Goal: Task Accomplishment & Management: Manage account settings

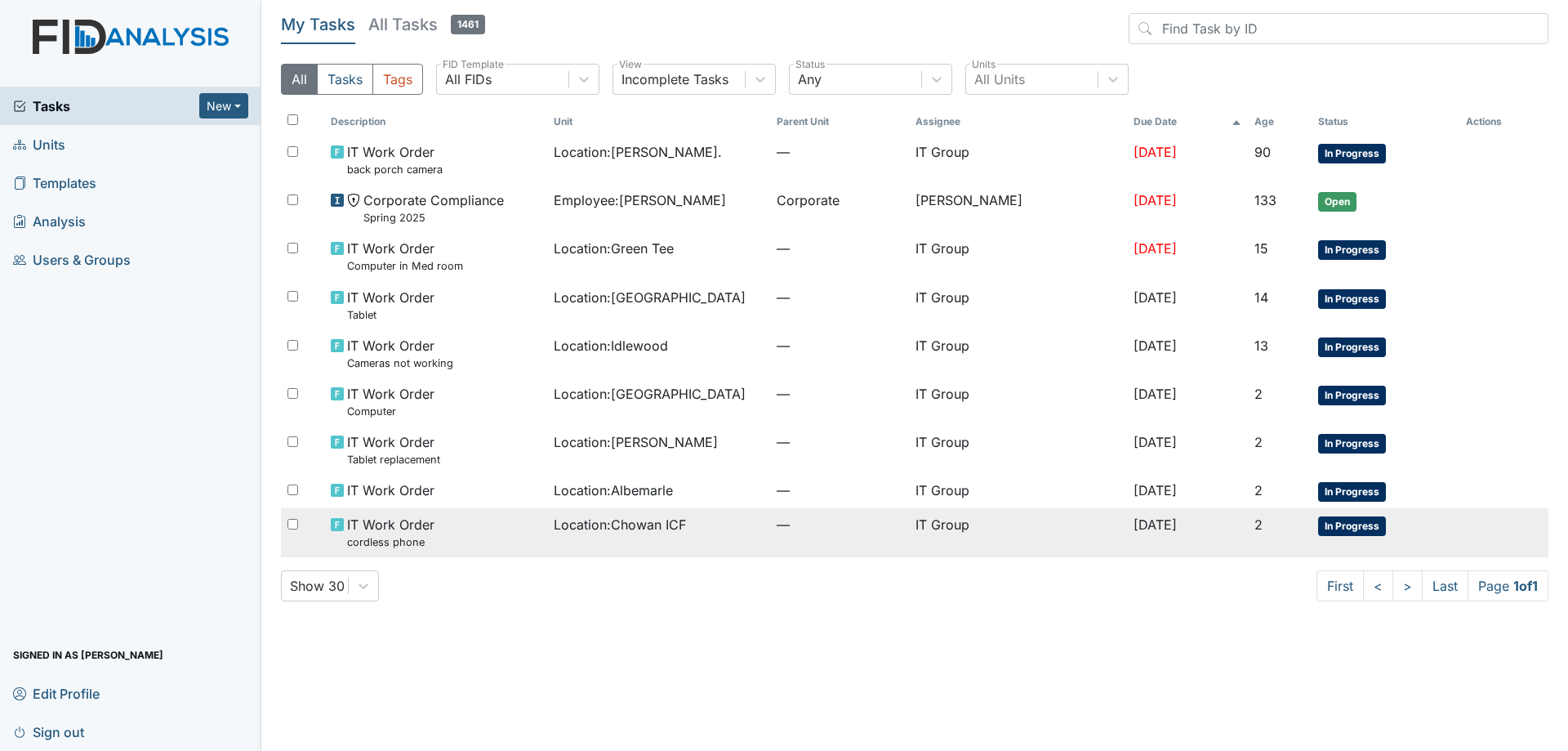
click at [697, 526] on div "Location : Chowan ICF" at bounding box center [658, 525] width 210 height 20
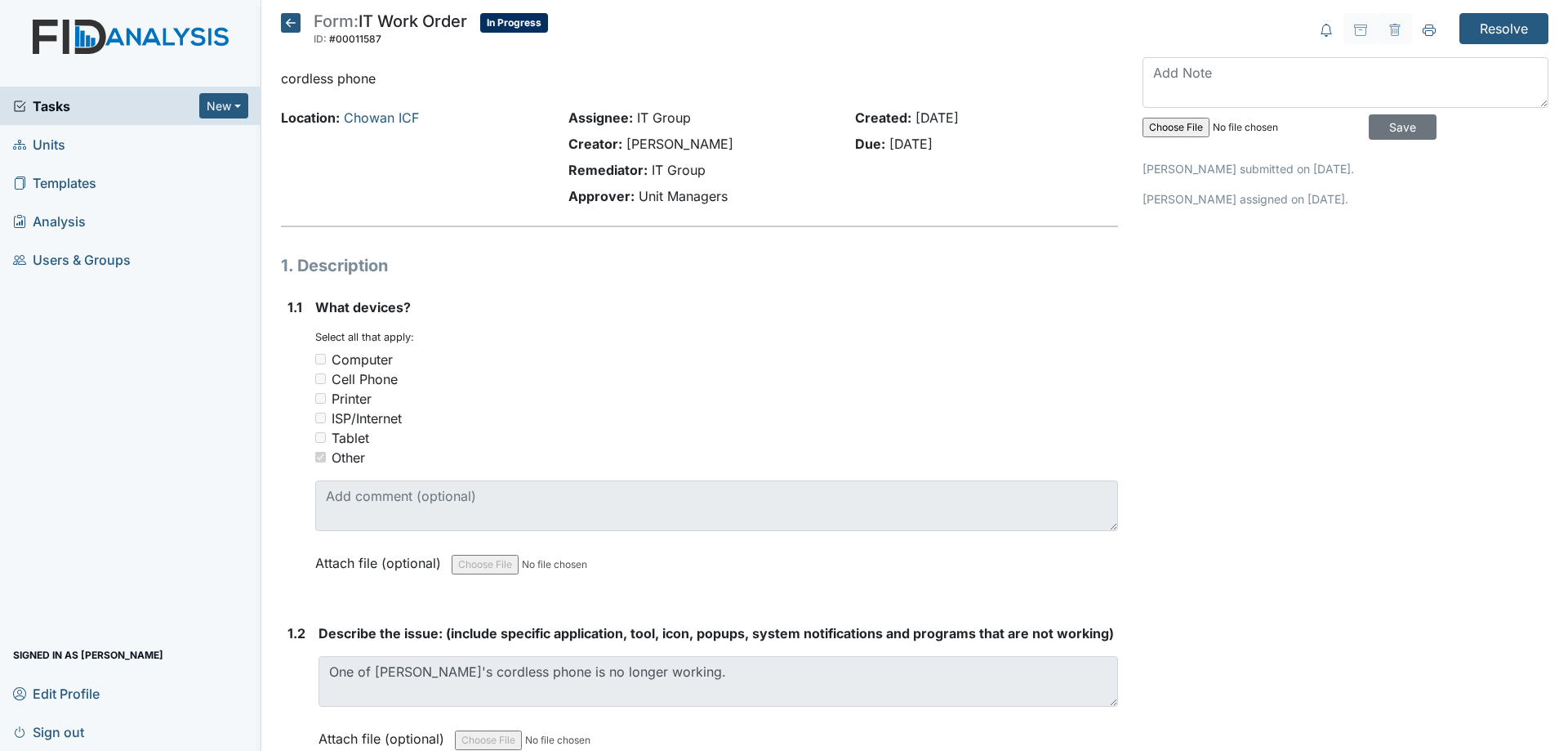
click at [292, 15] on icon at bounding box center [291, 23] width 20 height 20
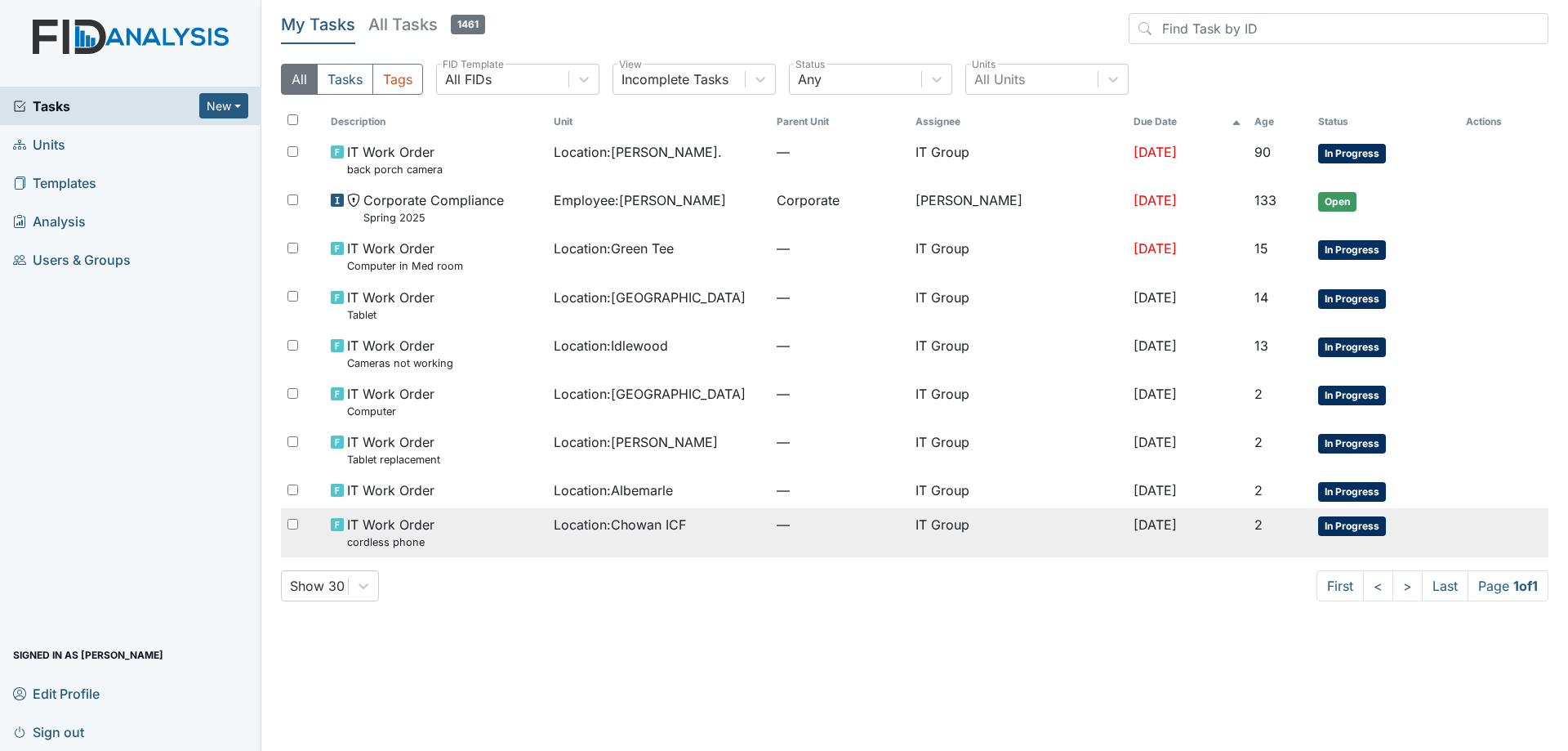
click at [724, 517] on div "Location : Chowan ICF" at bounding box center [658, 525] width 210 height 20
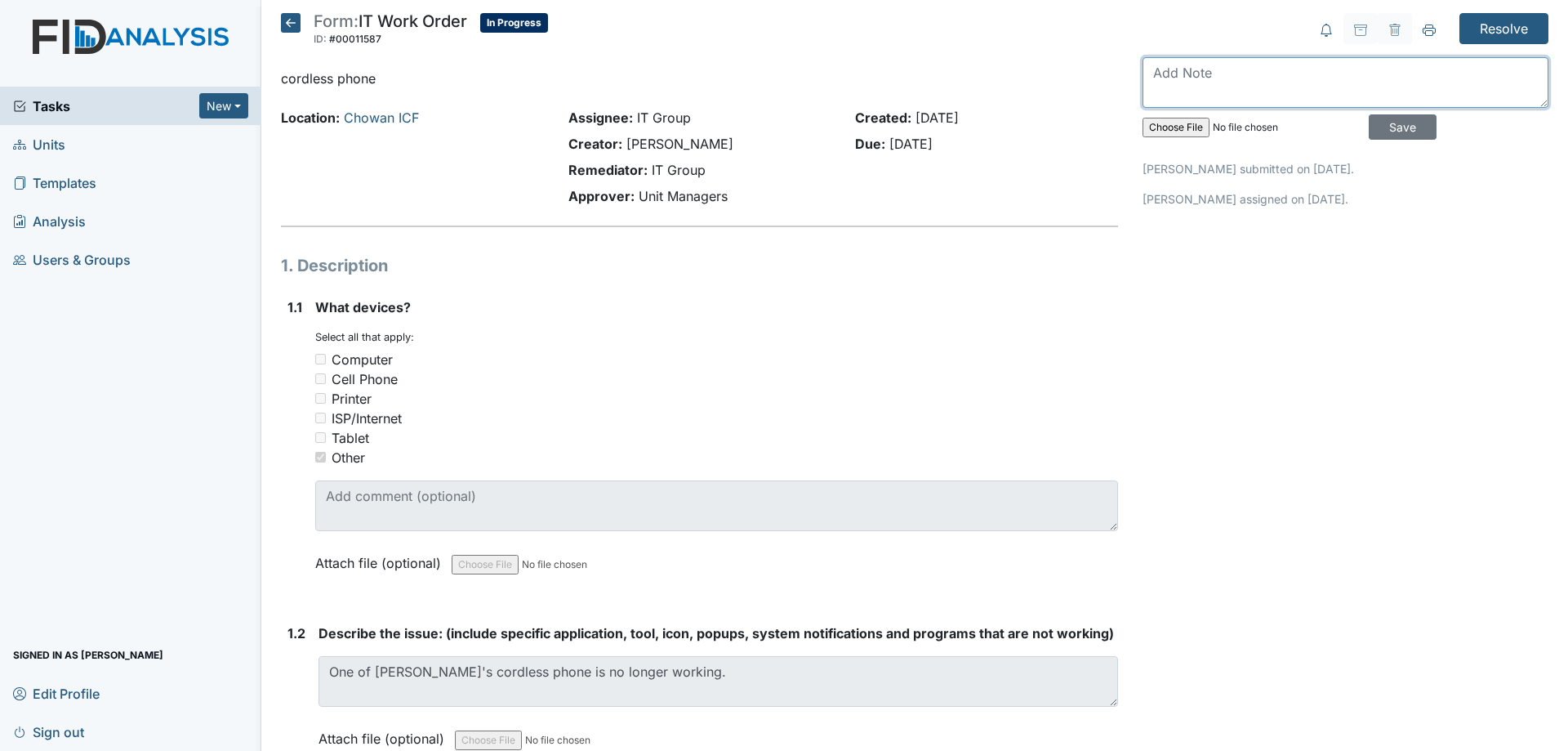
click at [1169, 79] on textarea at bounding box center [1345, 82] width 406 height 51
click at [1384, 82] on textarea "Replacement was delivered" at bounding box center [1345, 82] width 406 height 51
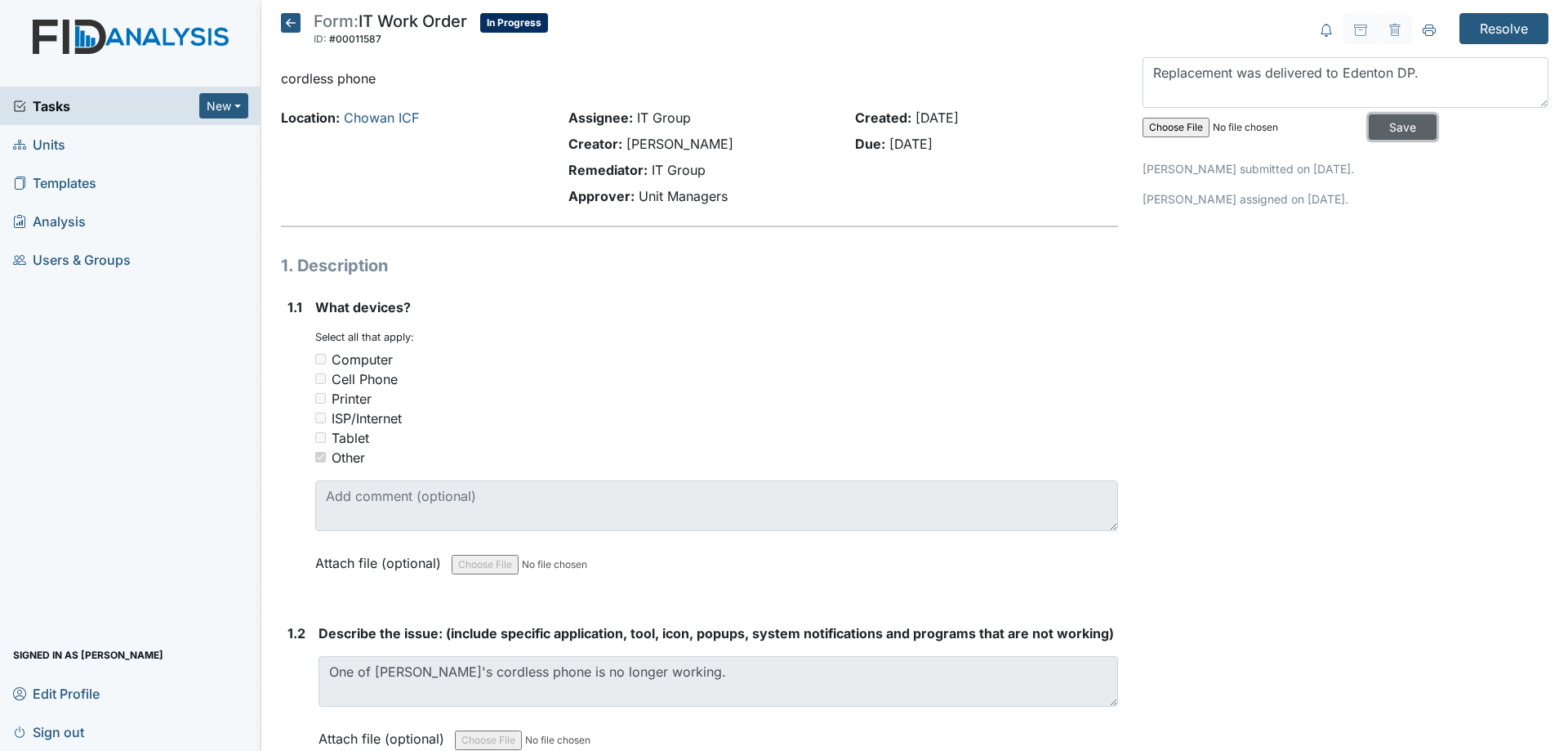
drag, startPoint x: 1380, startPoint y: 129, endPoint x: 1420, endPoint y: 76, distance: 66.4
click at [1420, 78] on div "Replacement was delivered to Edenton DP. Save" at bounding box center [1345, 101] width 406 height 90
click at [1420, 76] on textarea "Replacement was delivered to Edenton DP." at bounding box center [1345, 82] width 406 height 51
type textarea "Replacement was delivered to Edenton DP yesterday."
click at [1401, 123] on input "Save" at bounding box center [1401, 127] width 68 height 25
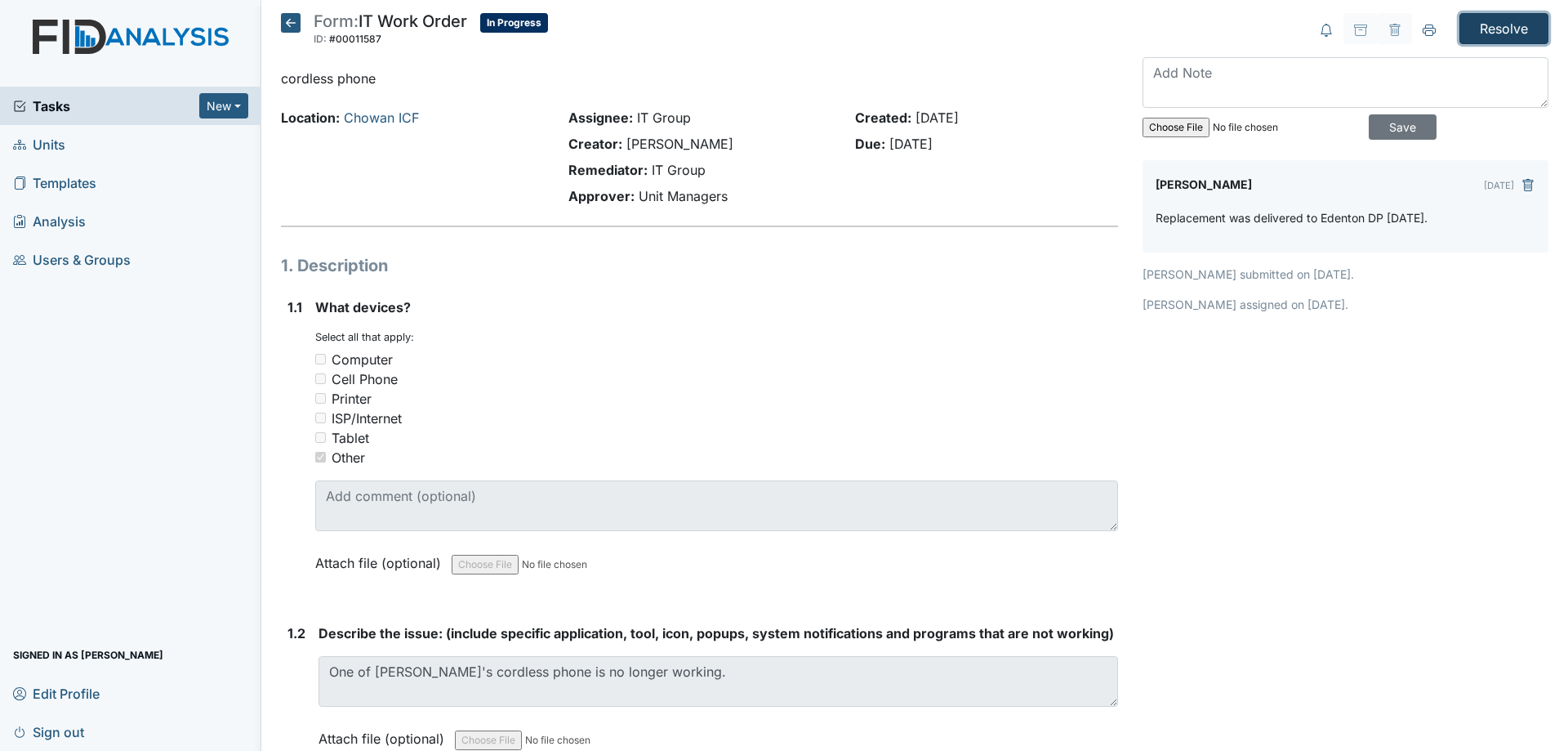
drag, startPoint x: 1477, startPoint y: 17, endPoint x: 1484, endPoint y: 93, distance: 76.3
click at [295, 26] on icon at bounding box center [291, 23] width 20 height 20
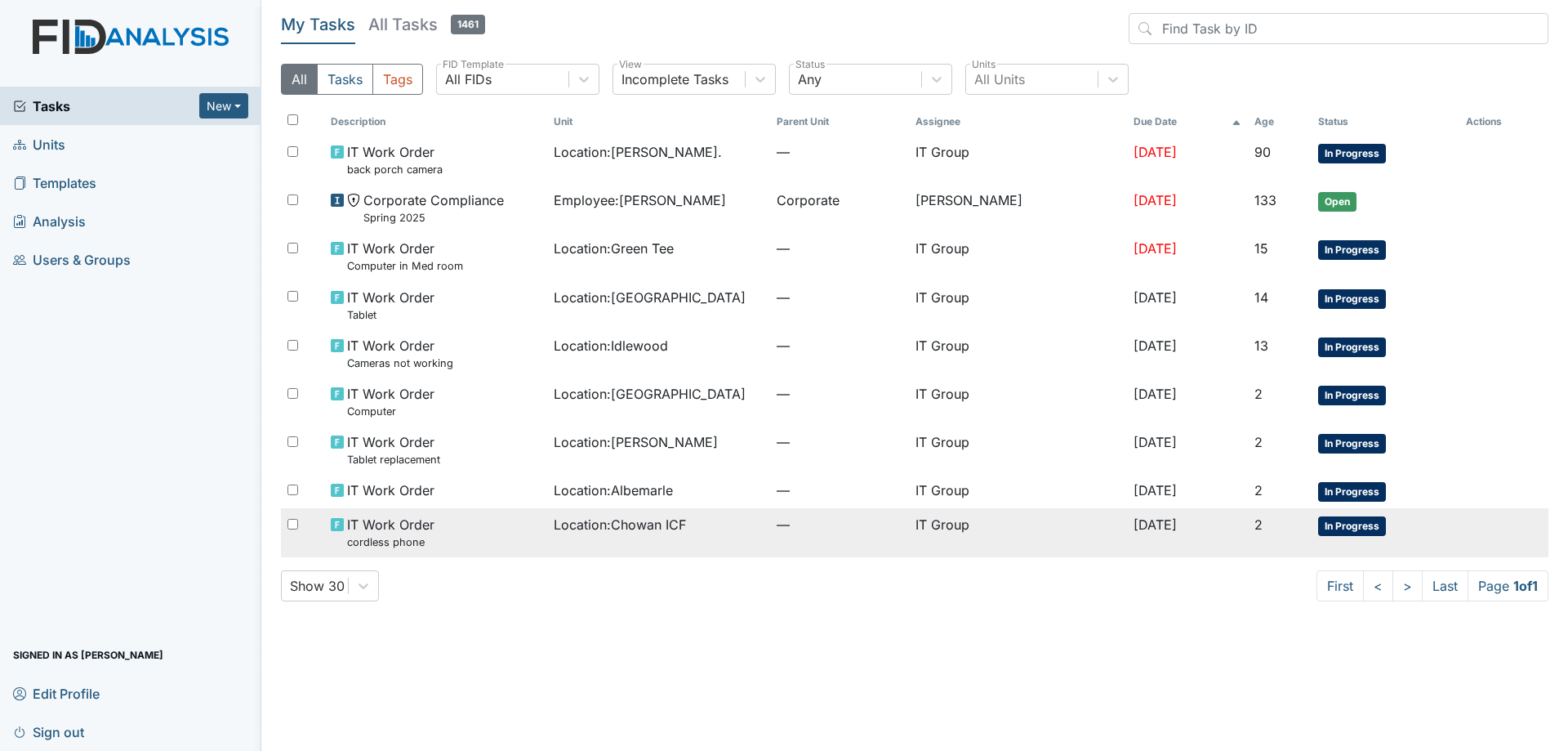
click at [674, 537] on td "Location : Chowan ICF" at bounding box center [658, 532] width 223 height 48
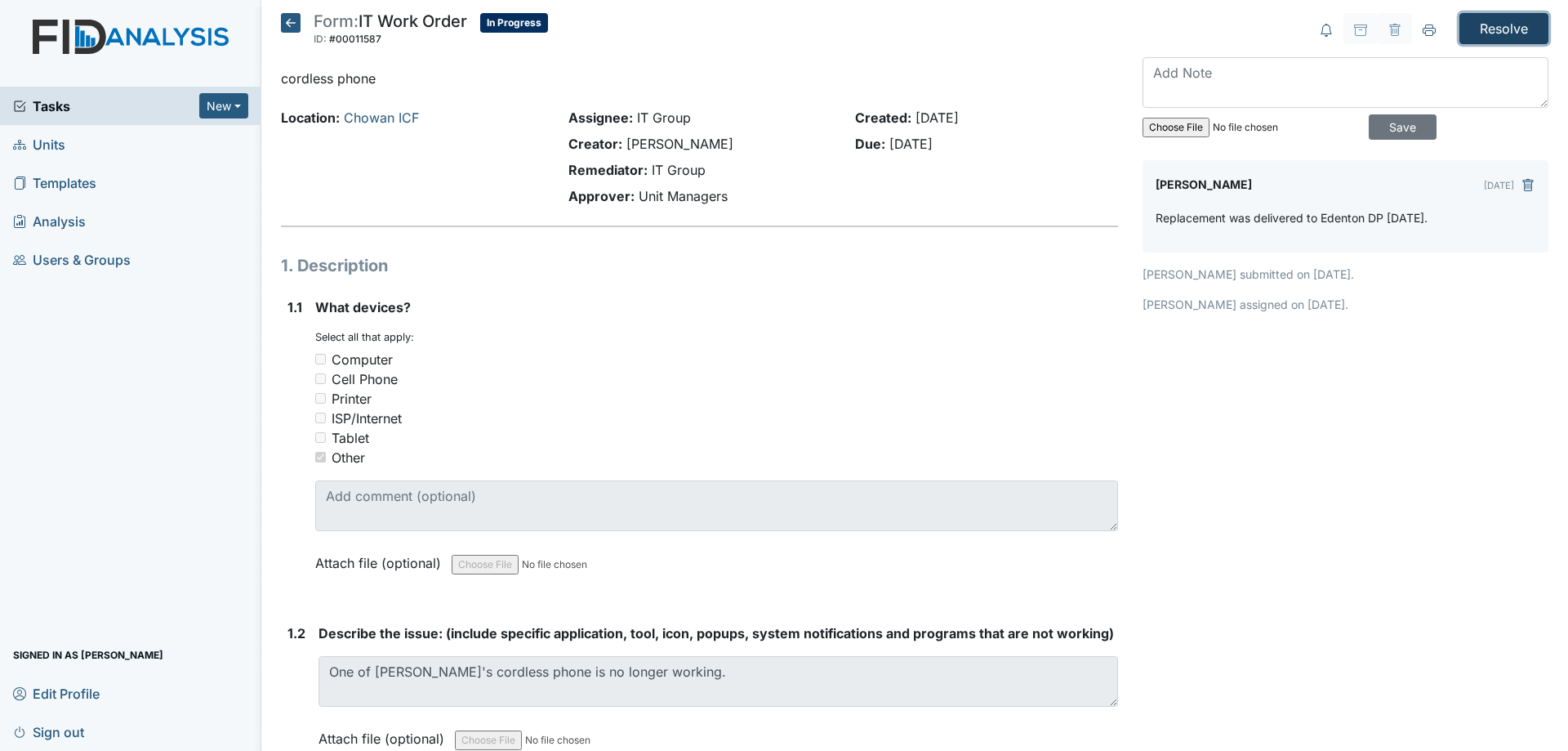
click at [1515, 42] on input "Resolve" at bounding box center [1504, 28] width 89 height 31
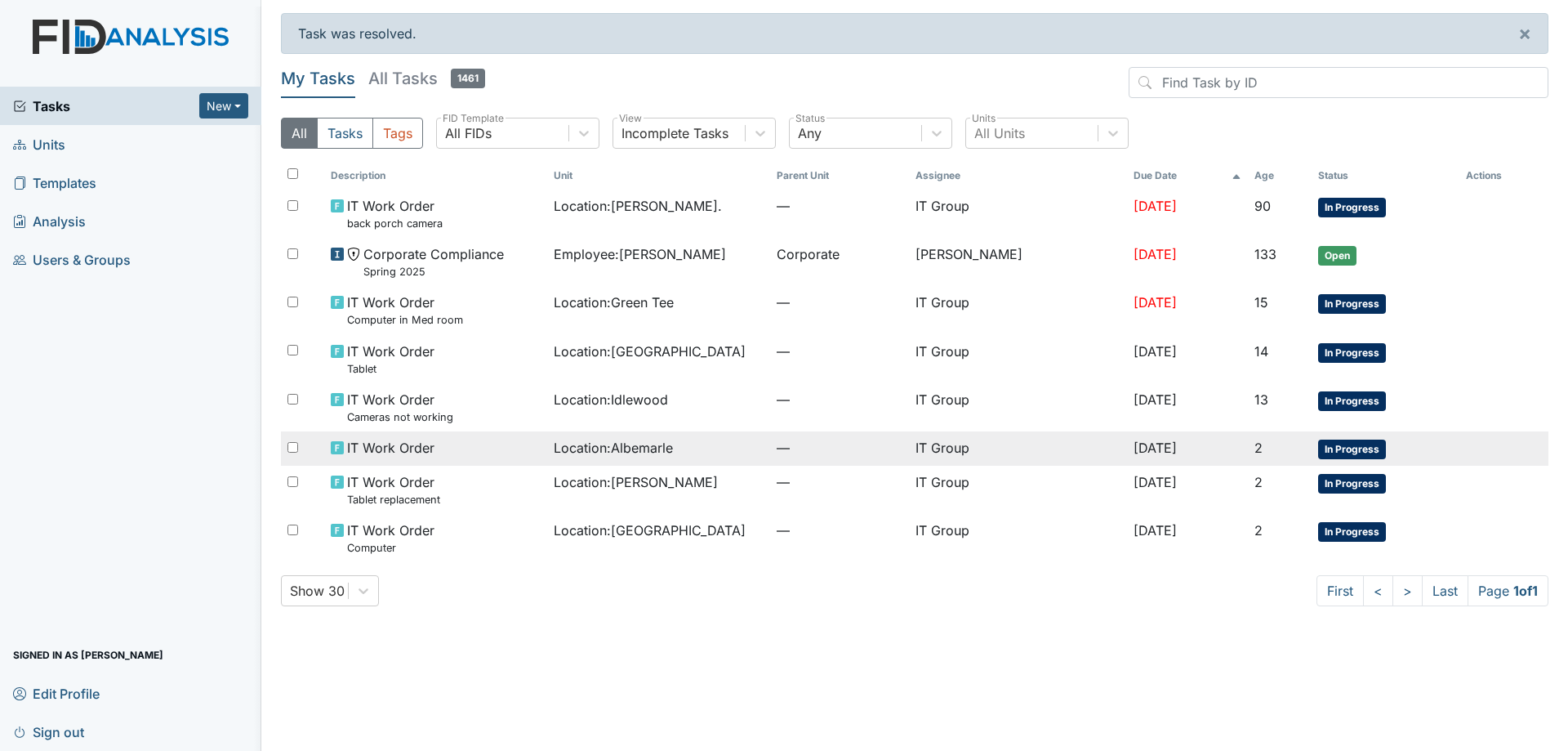
click at [728, 454] on div "Location : [GEOGRAPHIC_DATA]" at bounding box center [658, 448] width 210 height 20
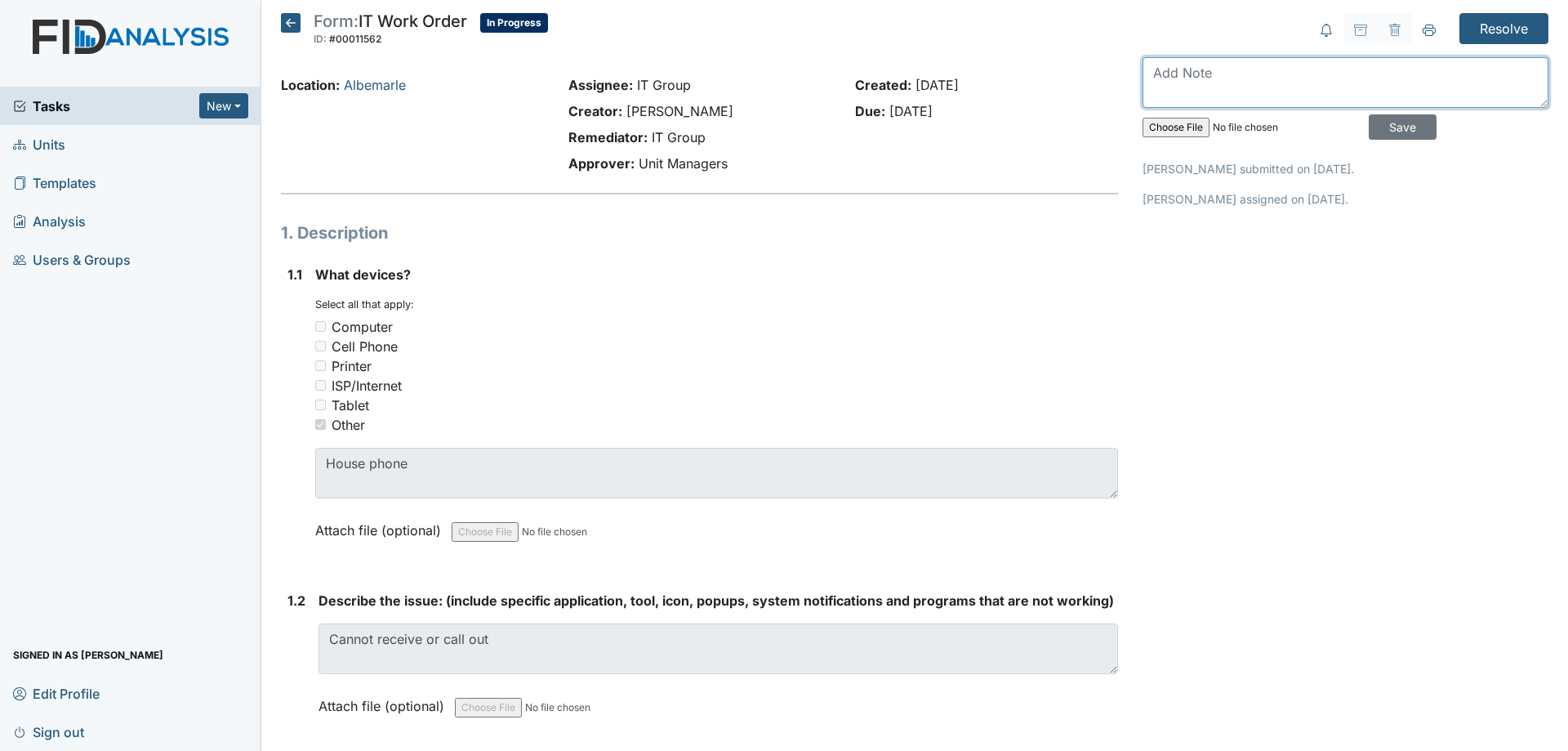
click at [1229, 68] on textarea at bounding box center [1345, 82] width 406 height 51
type textarea "M"
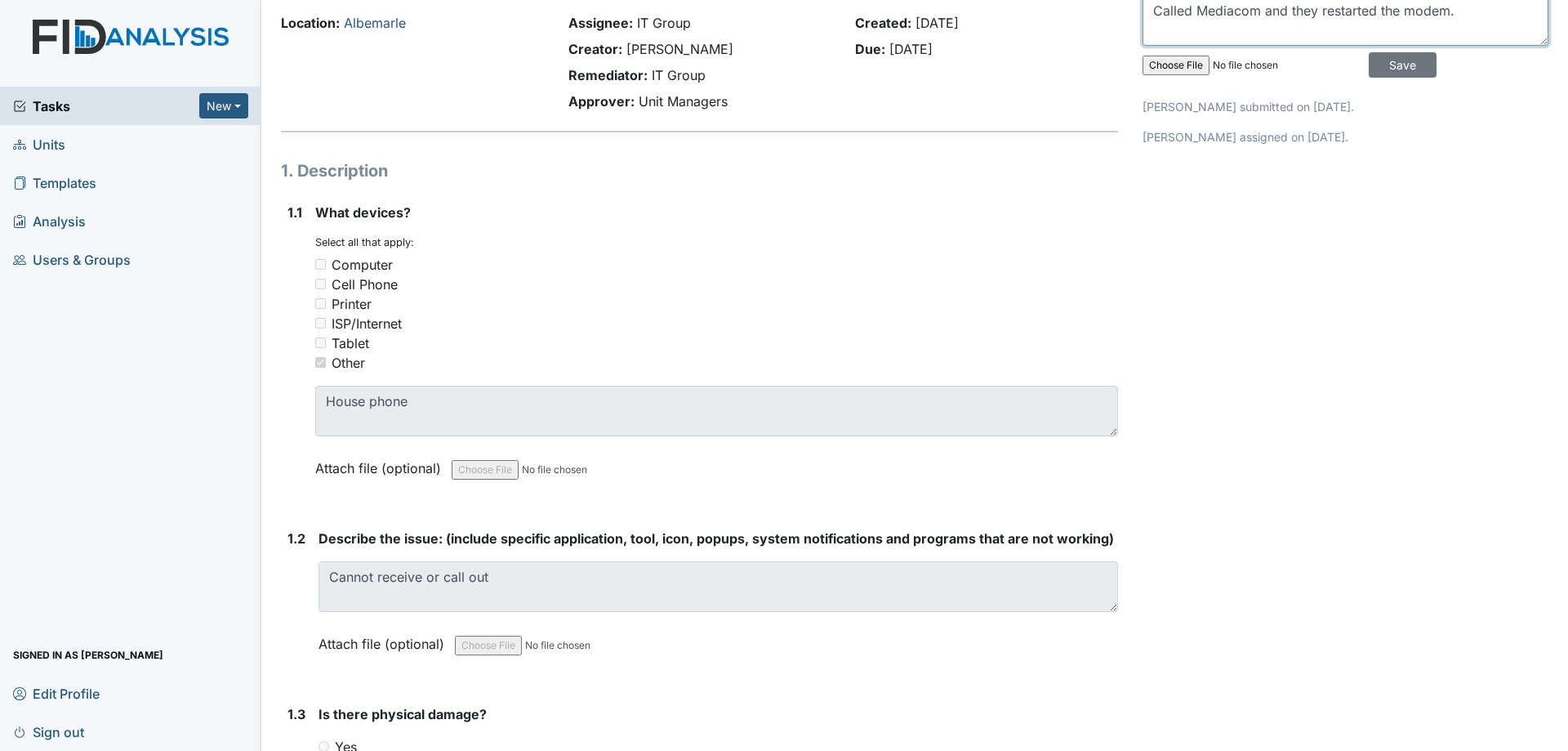
scroll to position [58, 0]
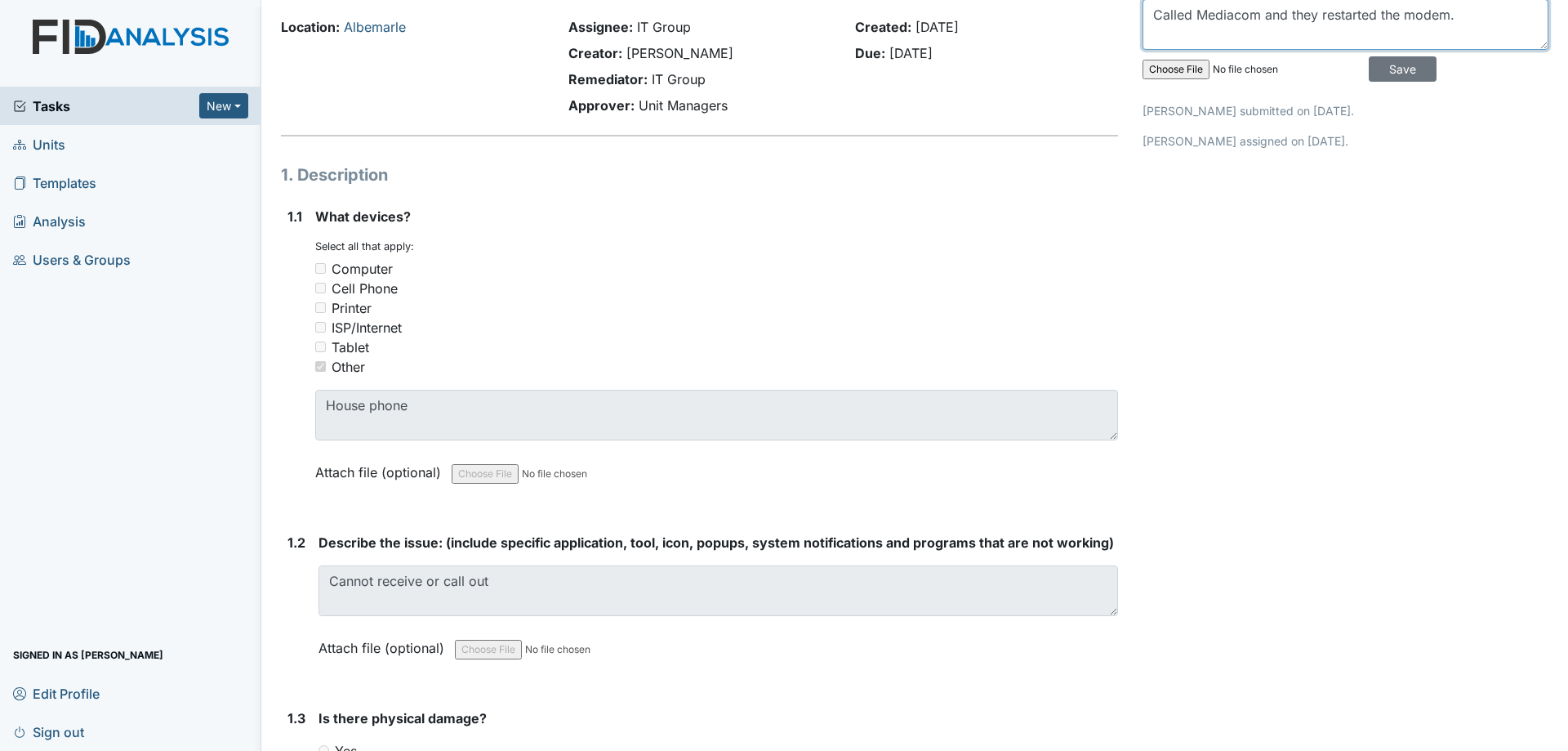
type textarea "Called Mediacom and they restarted the modem."
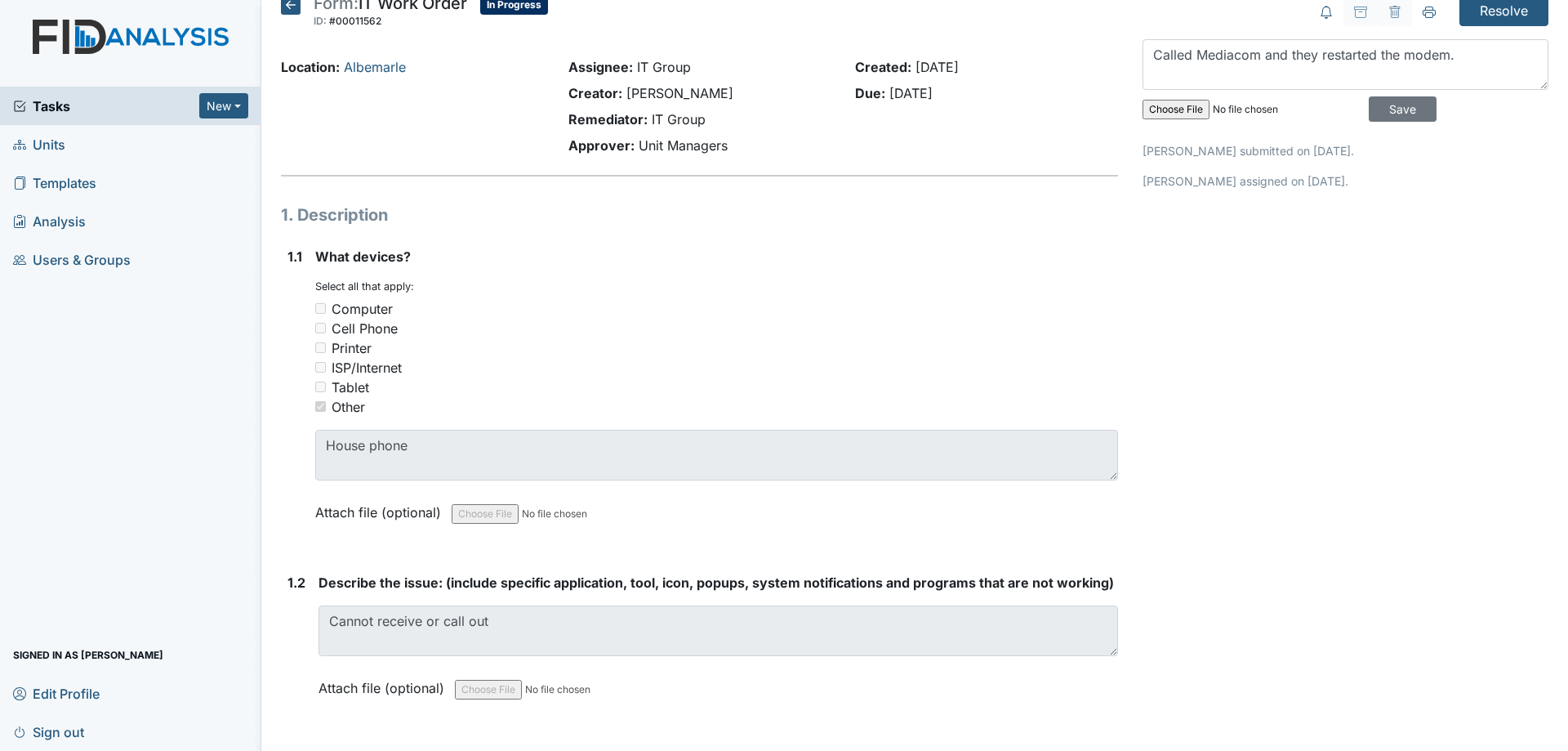
scroll to position [0, 0]
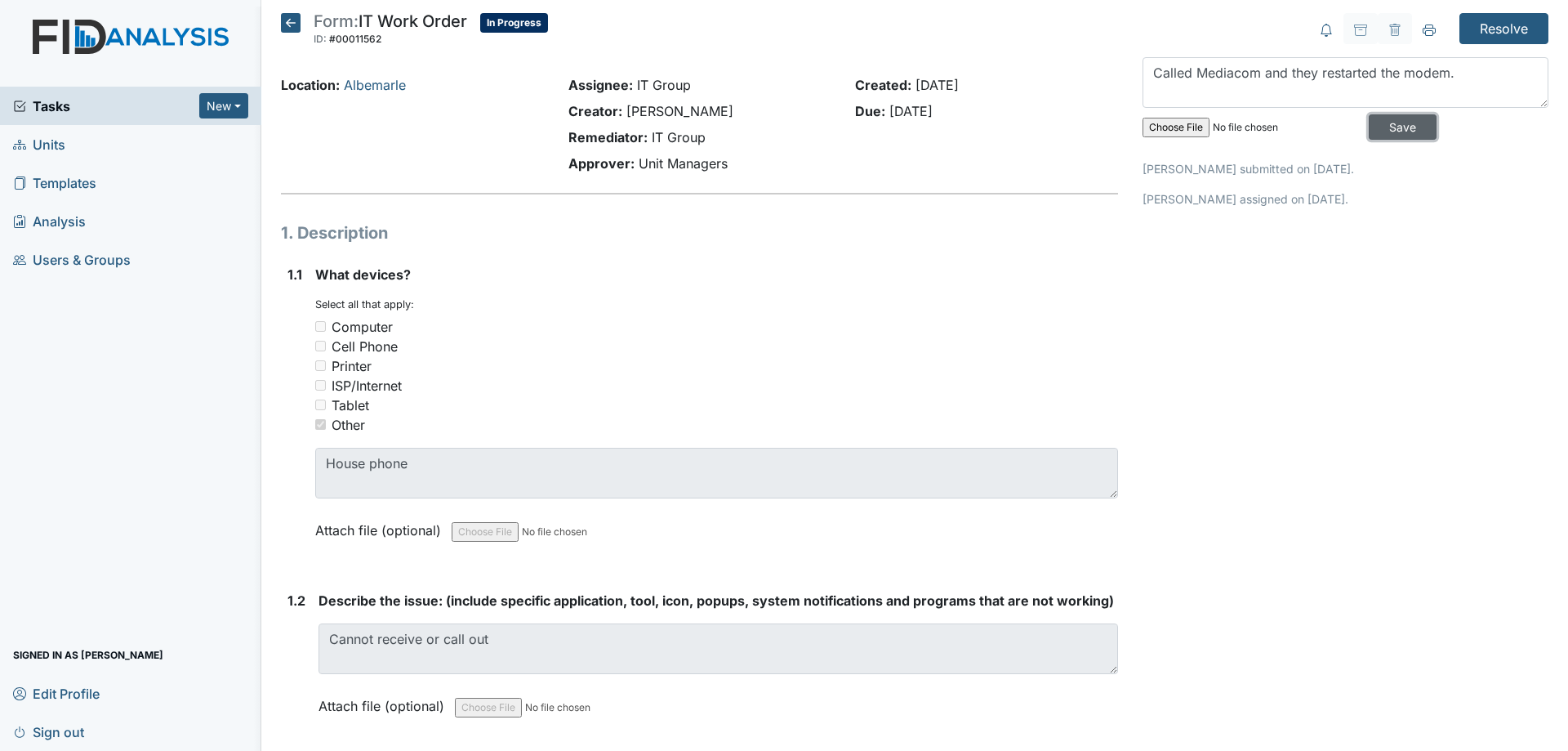
click at [1408, 126] on input "Save" at bounding box center [1401, 127] width 68 height 25
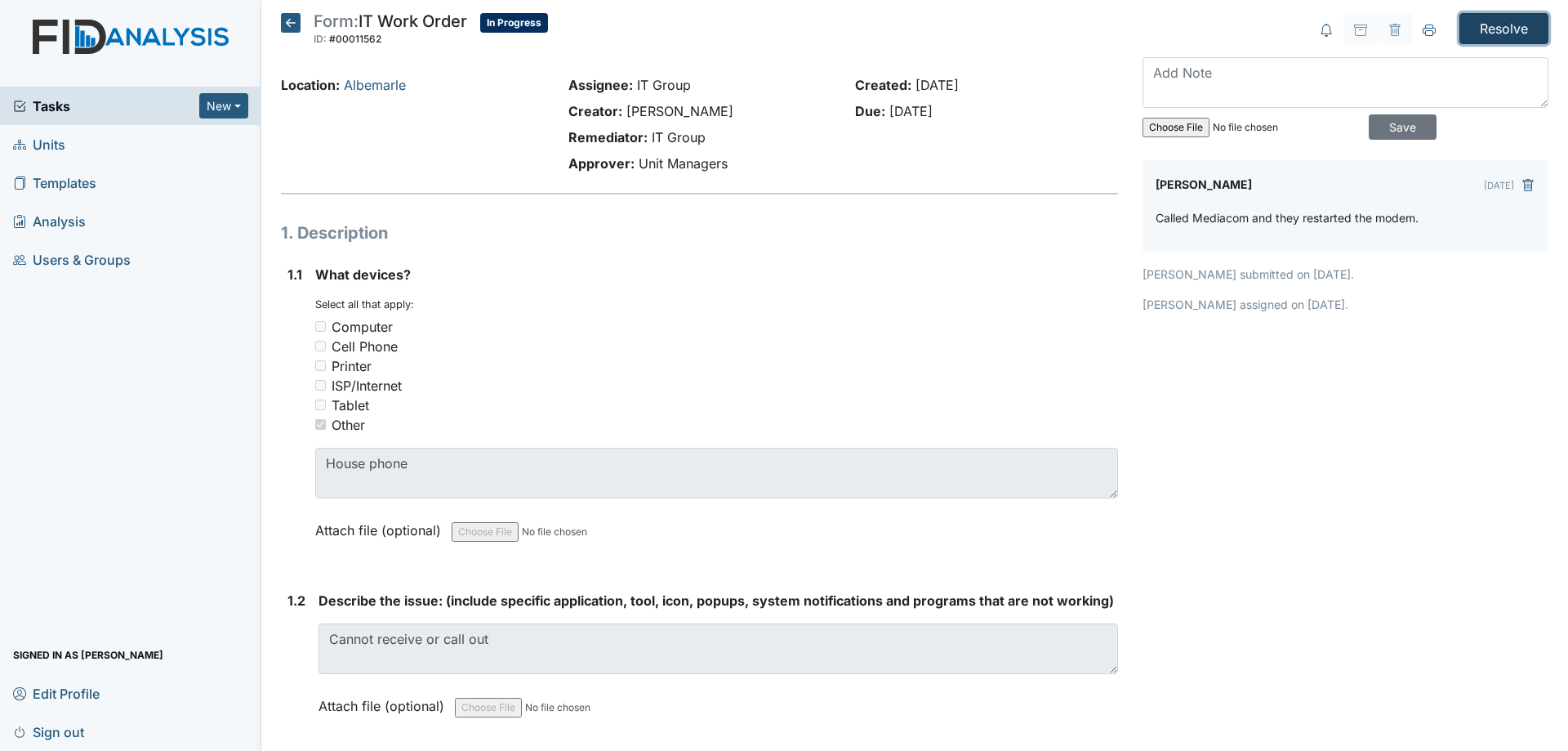
click at [1505, 33] on input "Resolve" at bounding box center [1504, 28] width 89 height 31
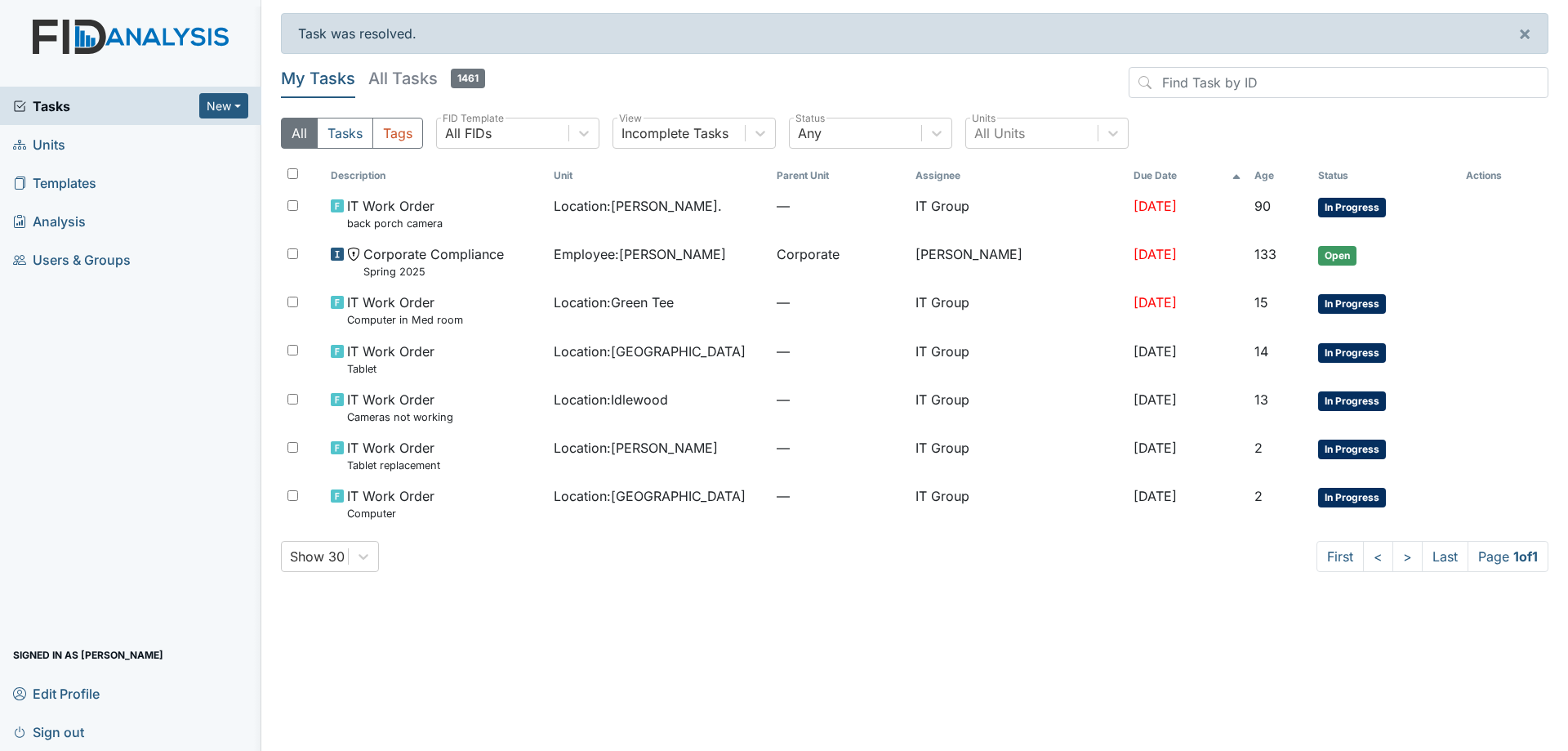
click at [405, 82] on h5 "All Tasks 1461" at bounding box center [426, 78] width 117 height 23
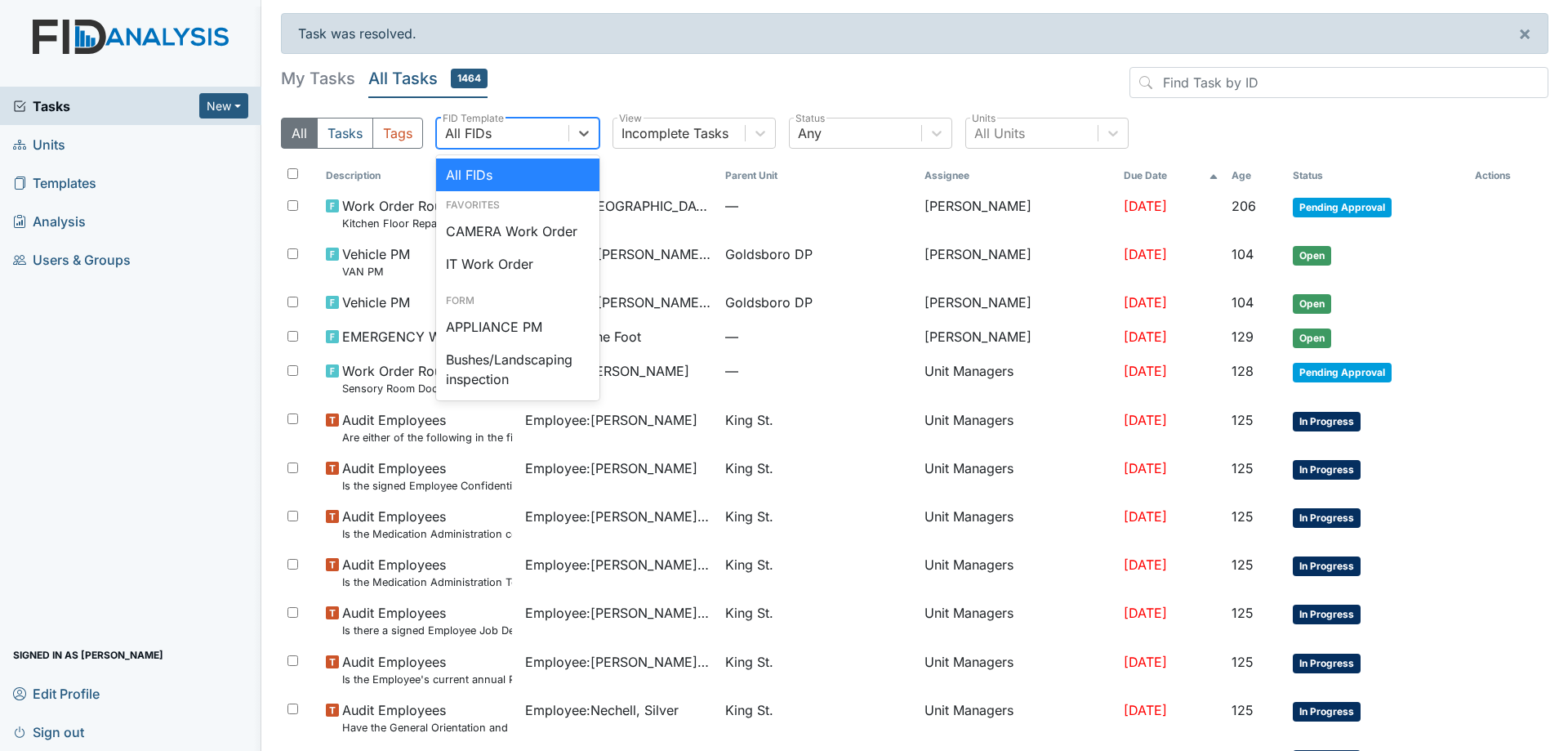
drag, startPoint x: 565, startPoint y: 133, endPoint x: 561, endPoint y: 146, distance: 13.6
click at [564, 133] on div "All FIDs" at bounding box center [502, 133] width 131 height 29
click at [529, 263] on div "IT Work Order" at bounding box center [518, 264] width 163 height 33
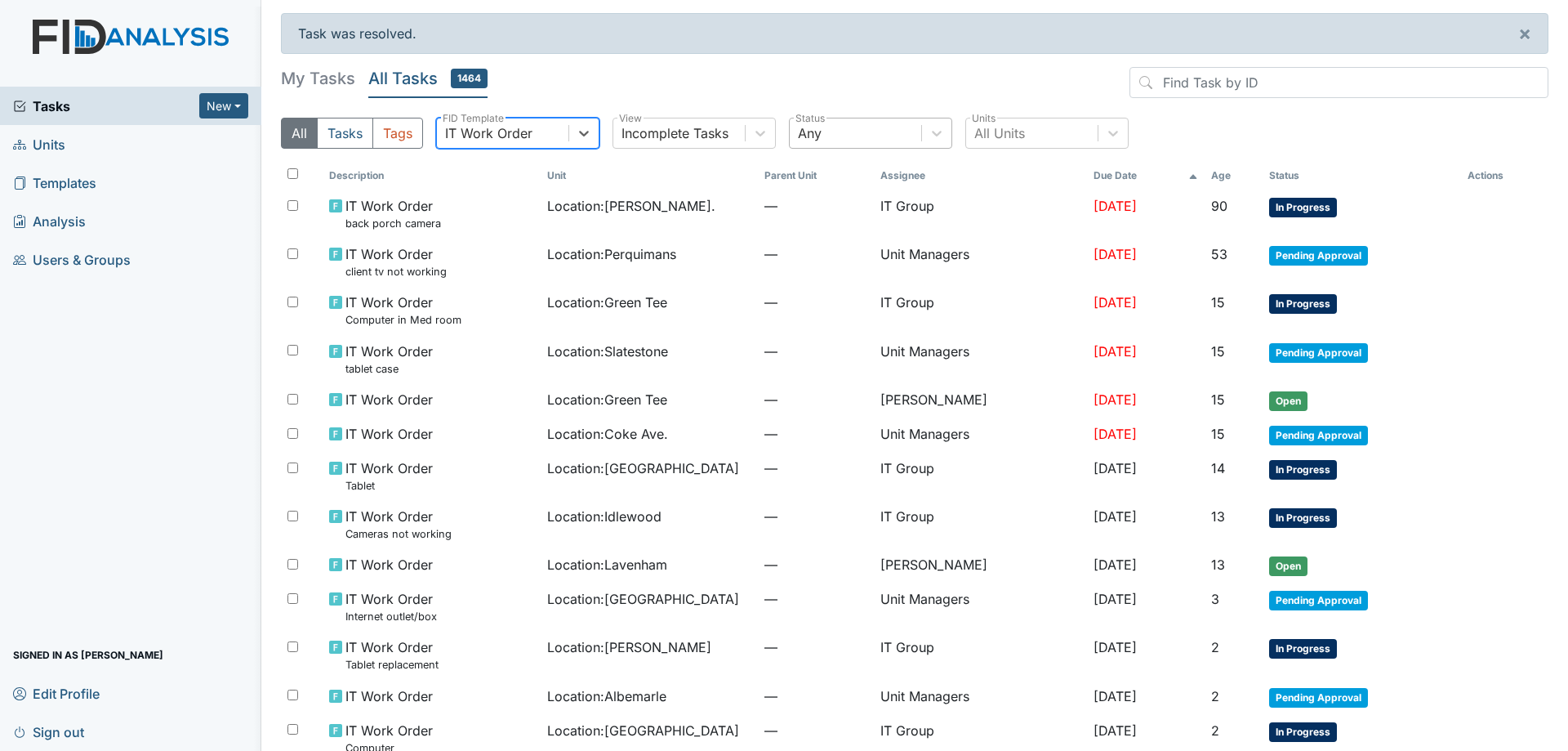
click at [897, 145] on div "Any" at bounding box center [855, 133] width 131 height 29
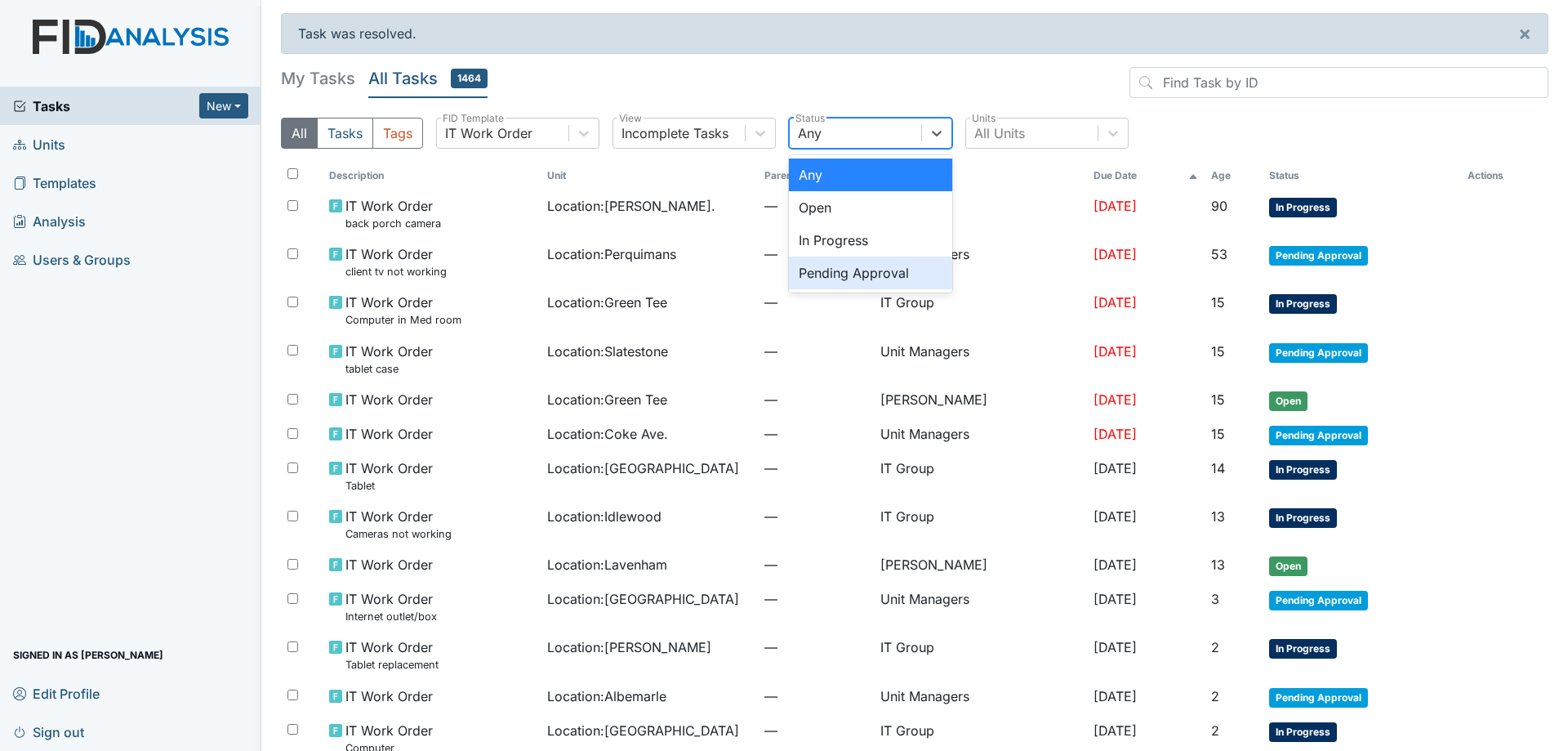
click at [873, 272] on div "Pending Approval" at bounding box center [870, 273] width 163 height 33
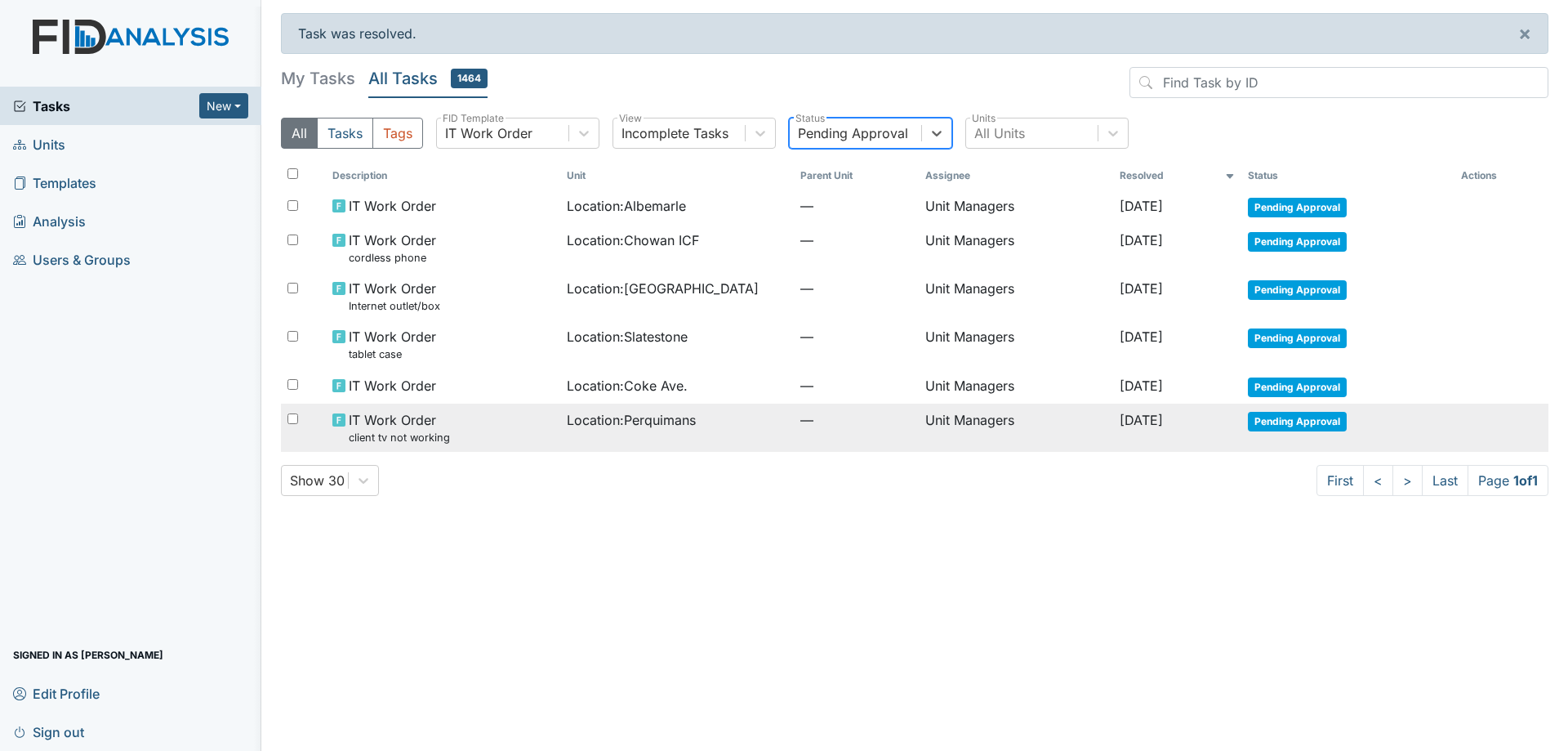
click at [595, 437] on td "Location : Perquimans" at bounding box center [677, 428] width 234 height 48
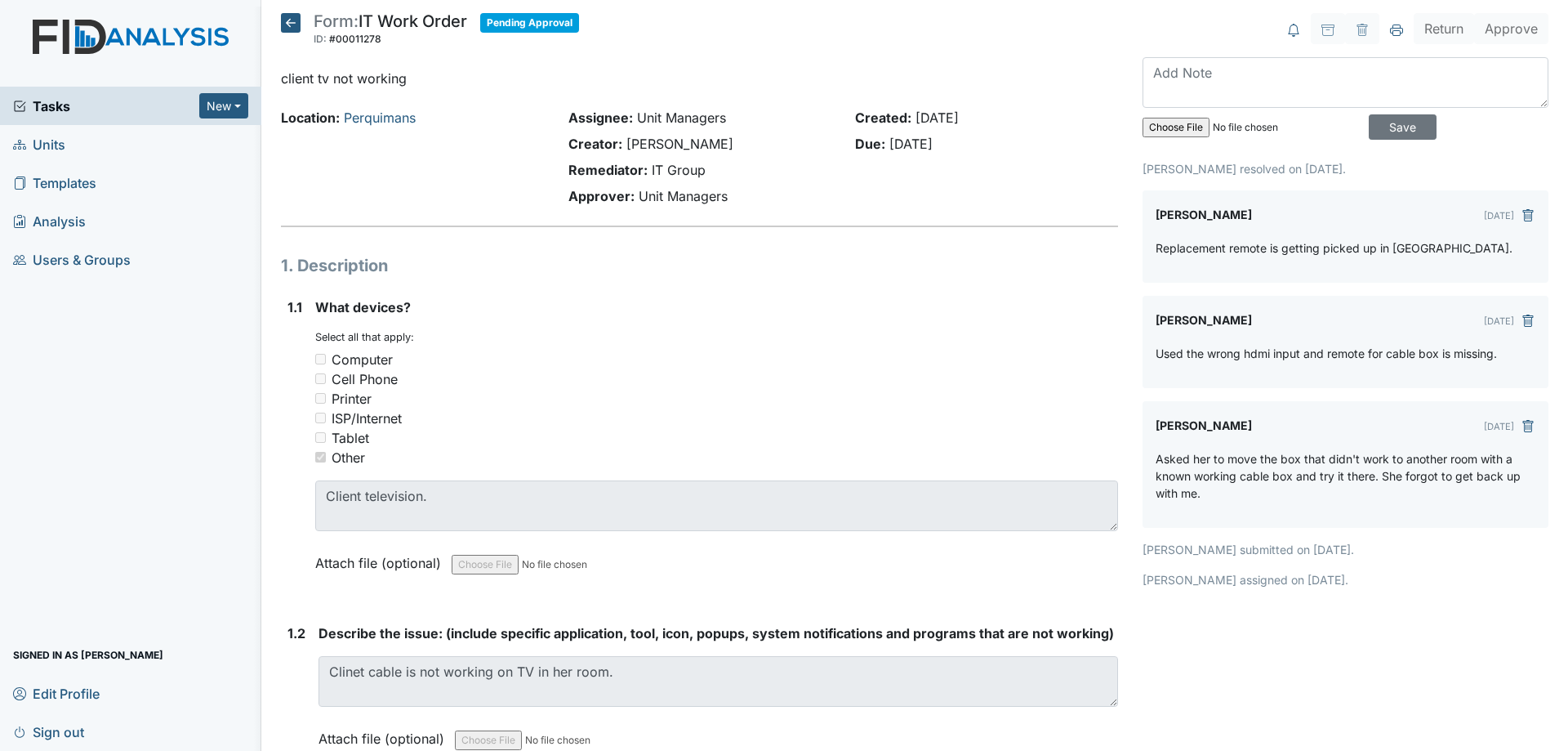
click at [287, 23] on icon at bounding box center [291, 23] width 20 height 20
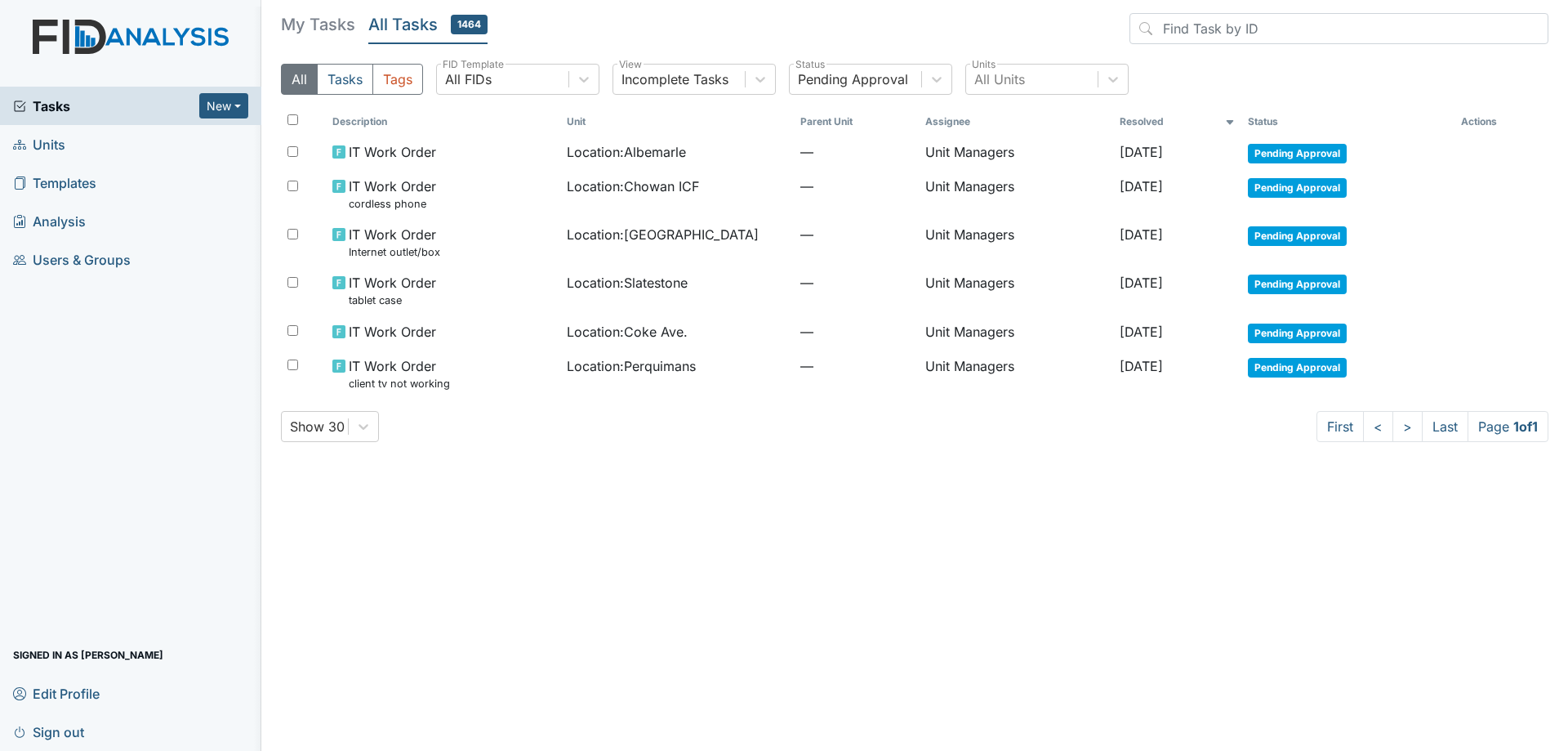
click at [962, 706] on main "My Tasks All Tasks 1464 All Tasks Tags All FIDs FID Template Incomplete Tasks V…" at bounding box center [914, 375] width 1306 height 751
click at [330, 21] on h5 "My Tasks" at bounding box center [318, 24] width 74 height 23
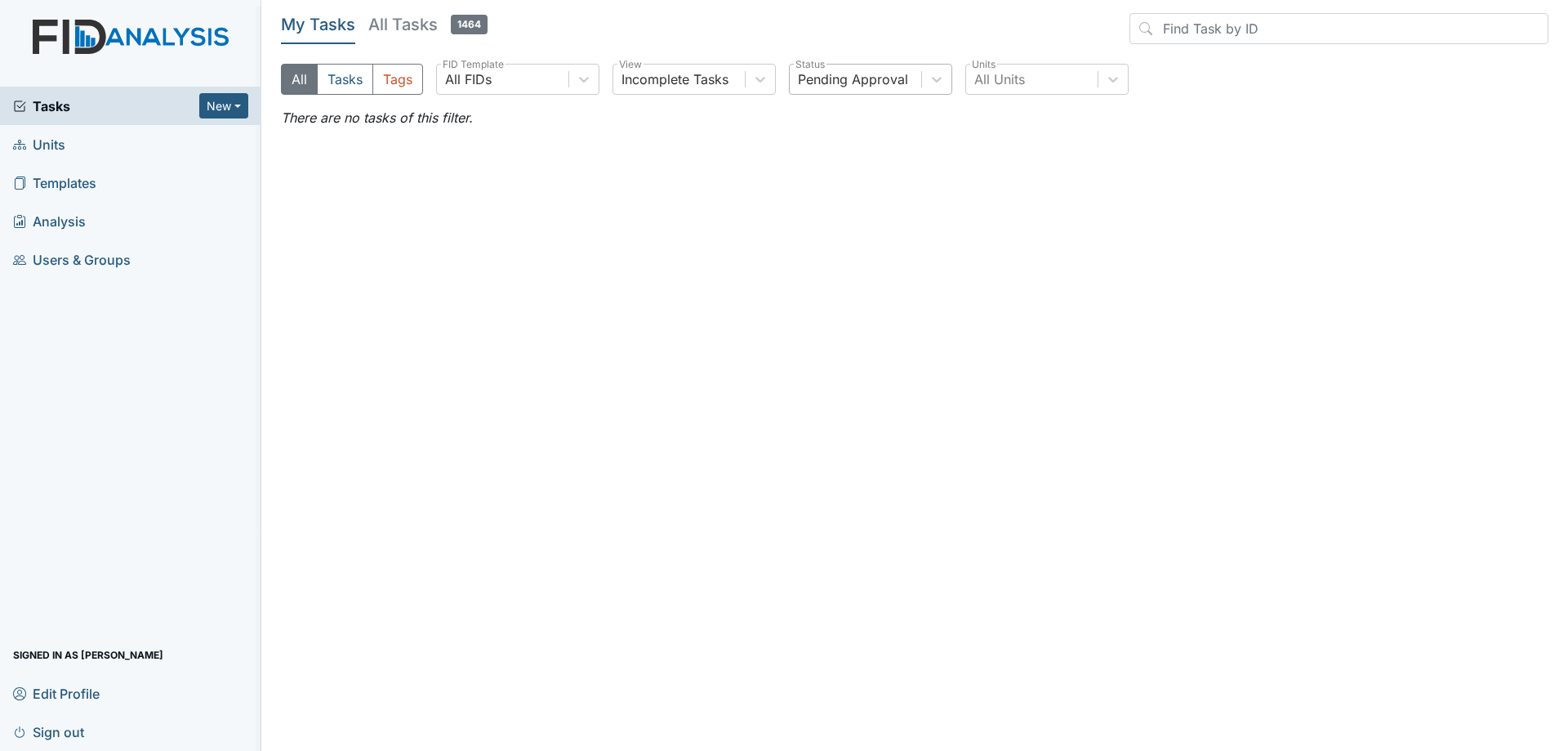
click at [828, 64] on div "Pending Approval" at bounding box center [855, 79] width 131 height 29
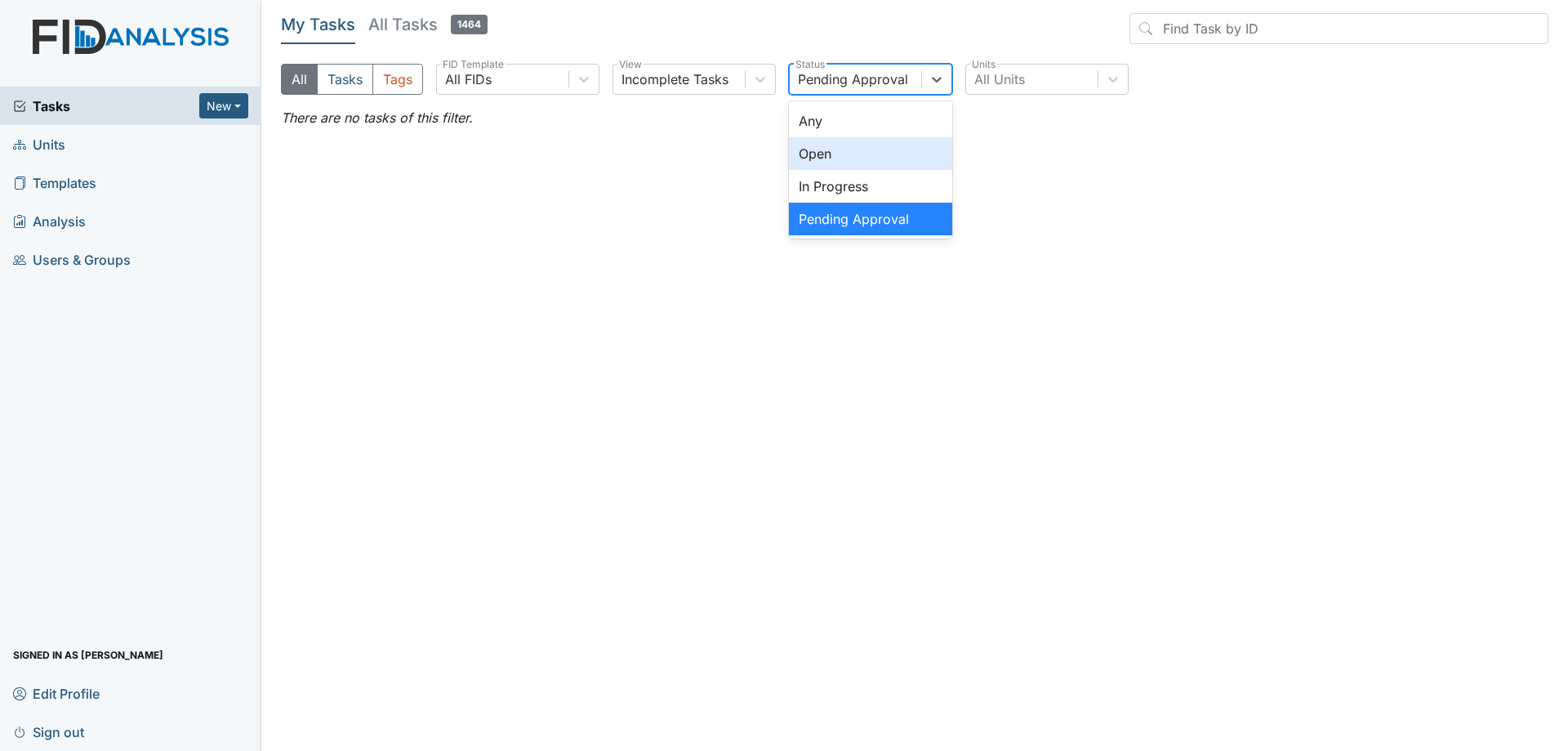
click at [852, 136] on div "Any" at bounding box center [870, 120] width 163 height 33
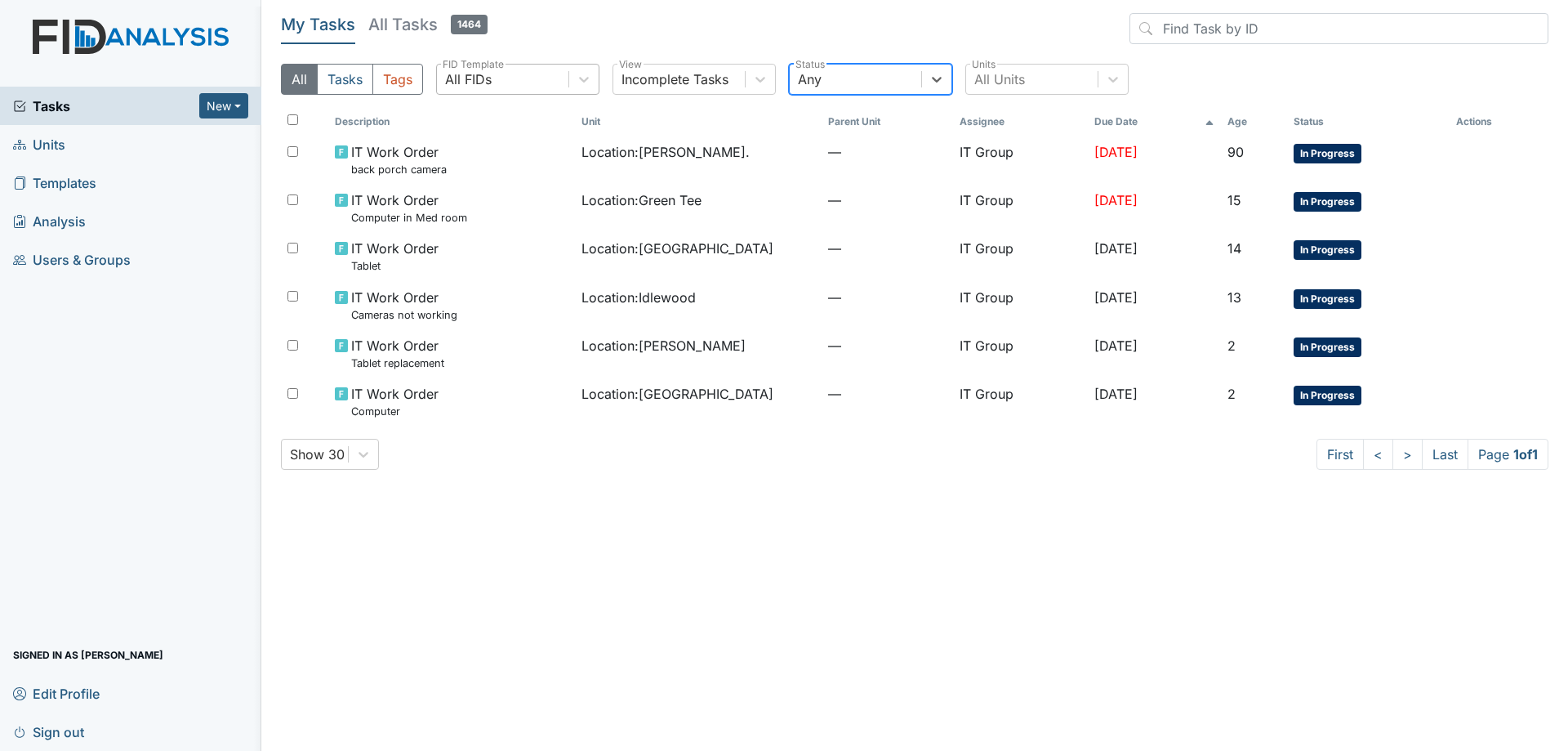
click at [563, 72] on div "All FIDs" at bounding box center [502, 79] width 131 height 29
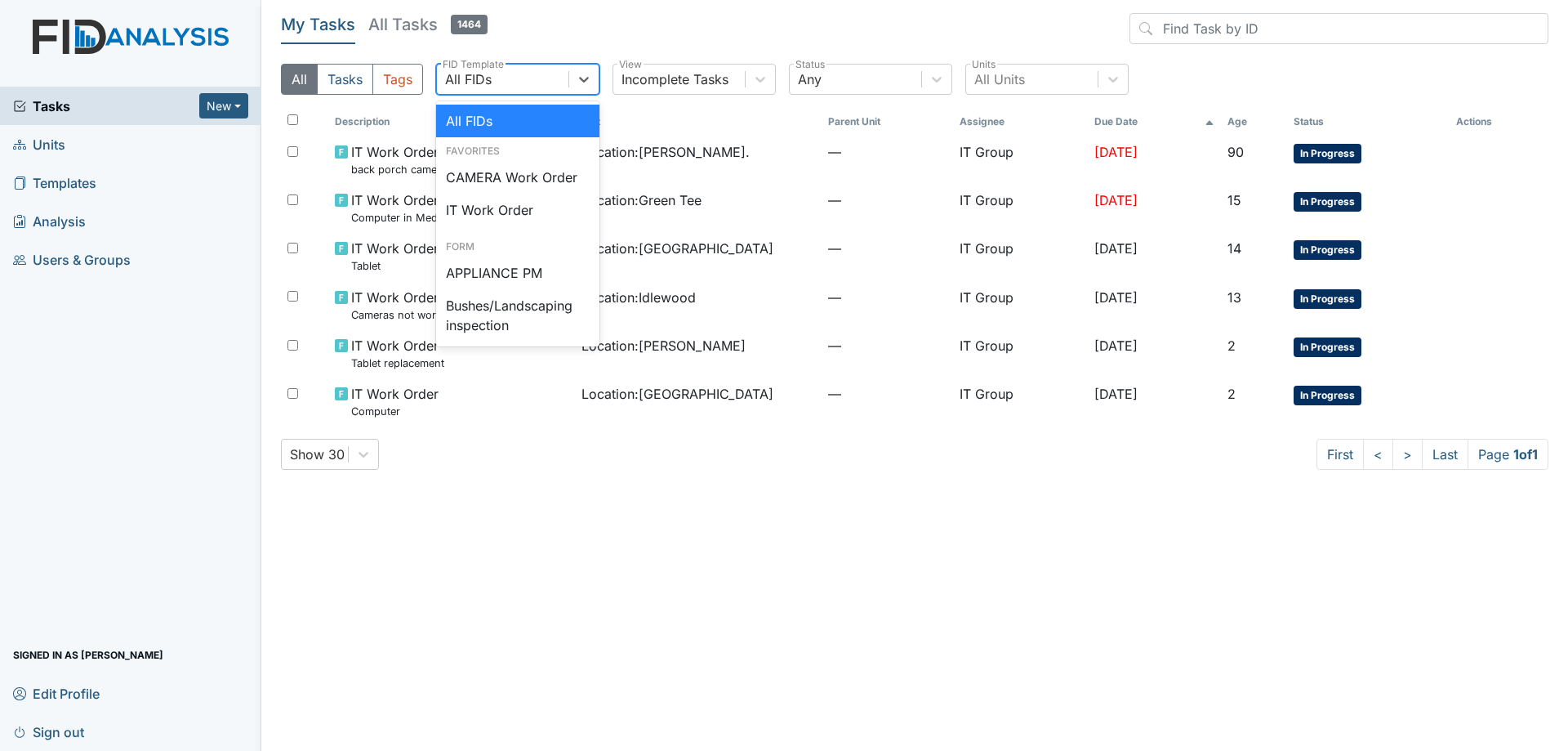
click at [527, 135] on div "All FIDs" at bounding box center [518, 120] width 163 height 33
